Goal: Obtain resource: Download file/media

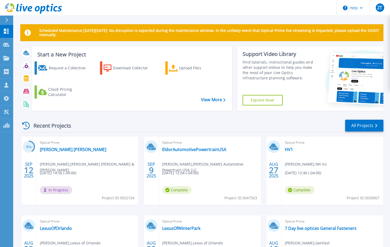
drag, startPoint x: 125, startPoint y: 118, endPoint x: 107, endPoint y: 115, distance: 17.6
click at [107, 115] on div "Recent Projects All Projects 41 % [DATE] Optical Prime [PERSON_NAME] [PERSON_NA…" at bounding box center [201, 206] width 363 height 183
click at [181, 152] on link "EldorAutomotivePowertrainUSA" at bounding box center [194, 149] width 64 height 5
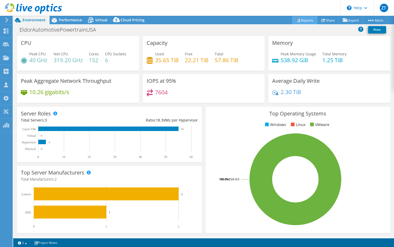
click at [306, 20] on link "Reports" at bounding box center [304, 20] width 25 height 8
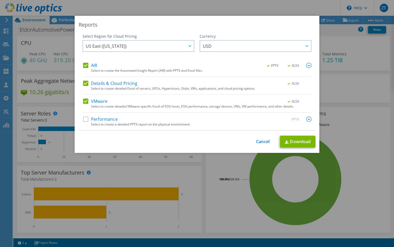
click at [83, 82] on label "Details & Cloud Pricing" at bounding box center [110, 83] width 54 height 5
click at [0, 0] on input "Details & Cloud Pricing" at bounding box center [0, 0] width 0 height 0
click at [299, 144] on link "Download" at bounding box center [297, 142] width 35 height 12
click at [256, 143] on link "Cancel" at bounding box center [262, 141] width 13 height 5
